Goal: Obtain resource: Download file/media

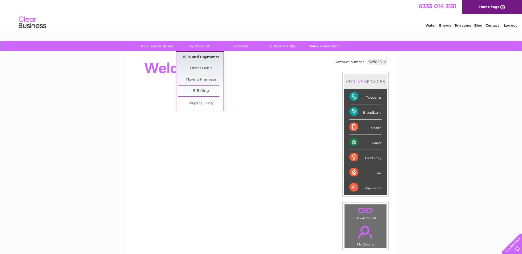
click at [196, 55] on link "Bills and Payments" at bounding box center [200, 57] width 45 height 11
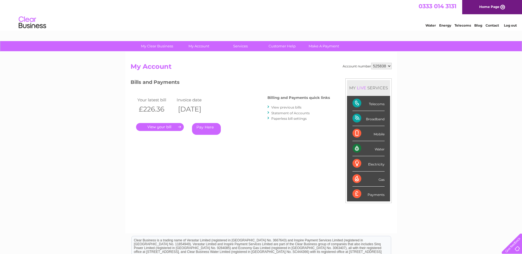
click at [290, 107] on link "View previous bills" at bounding box center [286, 107] width 30 height 4
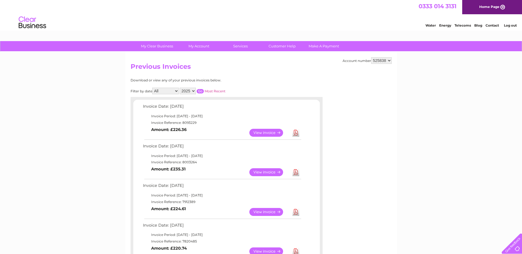
click at [298, 170] on link "Download" at bounding box center [296, 173] width 7 height 8
